Goal: Connect with others: Connect with others

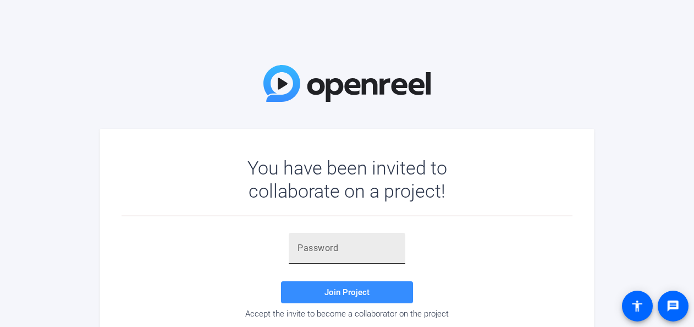
click at [342, 241] on div at bounding box center [347, 248] width 99 height 31
paste input "mTB'IB"
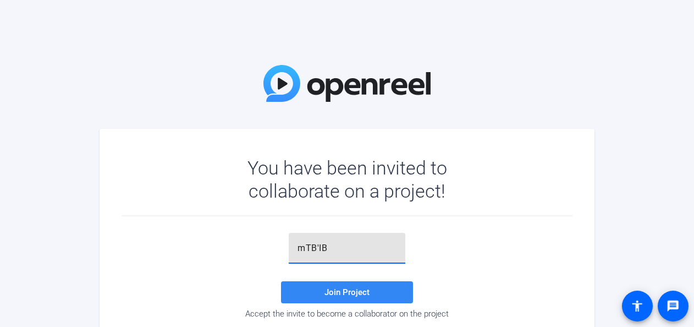
type input "mTB'IB"
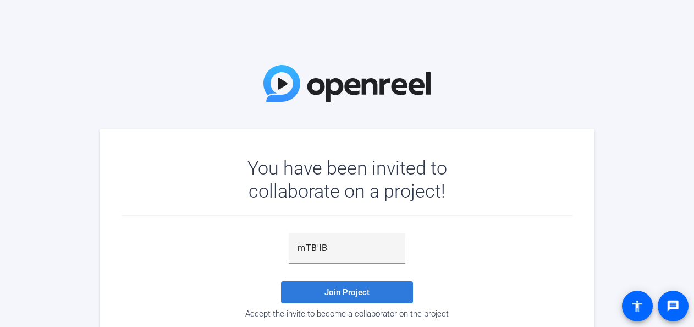
click at [367, 290] on span "Join Project" at bounding box center [347, 292] width 45 height 10
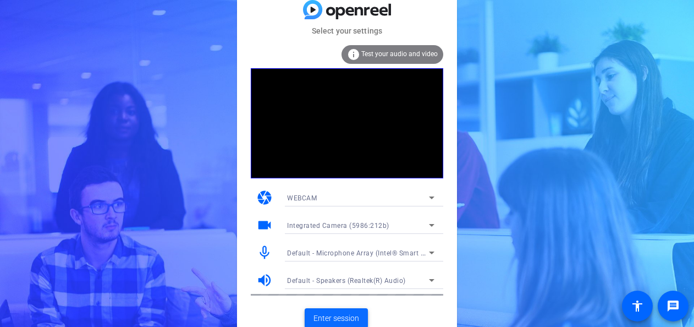
click at [328, 315] on span "Enter session" at bounding box center [337, 319] width 46 height 12
